Goal: Go to known website: Go to known website

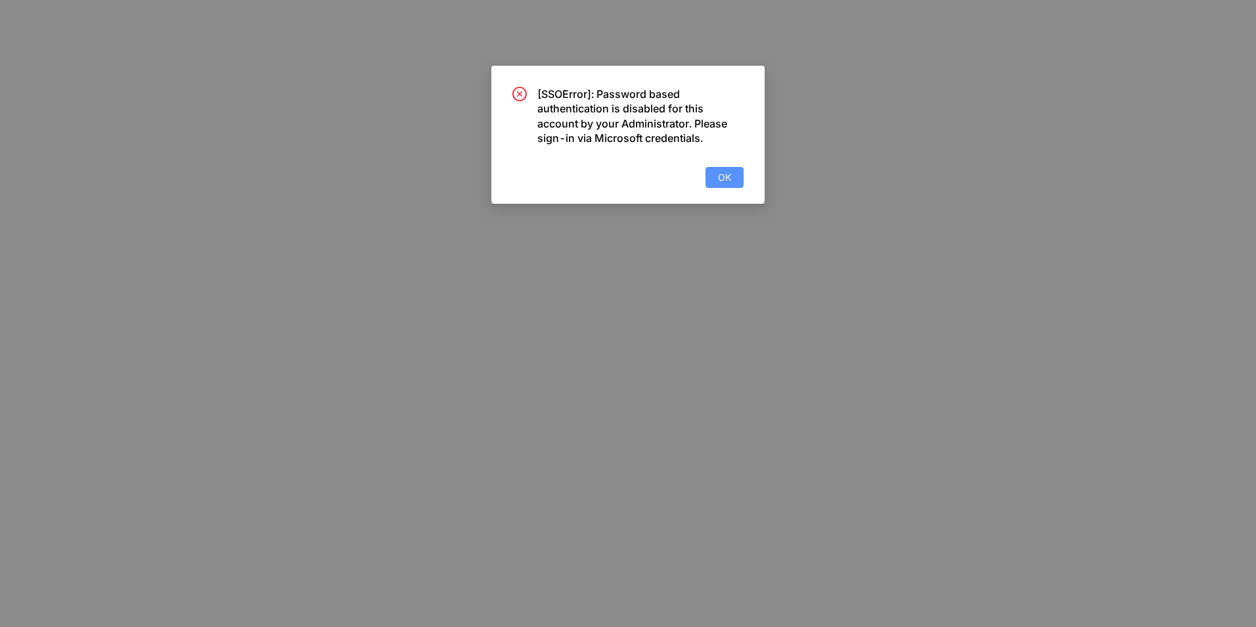
click at [736, 178] on button "OK" at bounding box center [724, 177] width 38 height 21
